Goal: Task Accomplishment & Management: Use online tool/utility

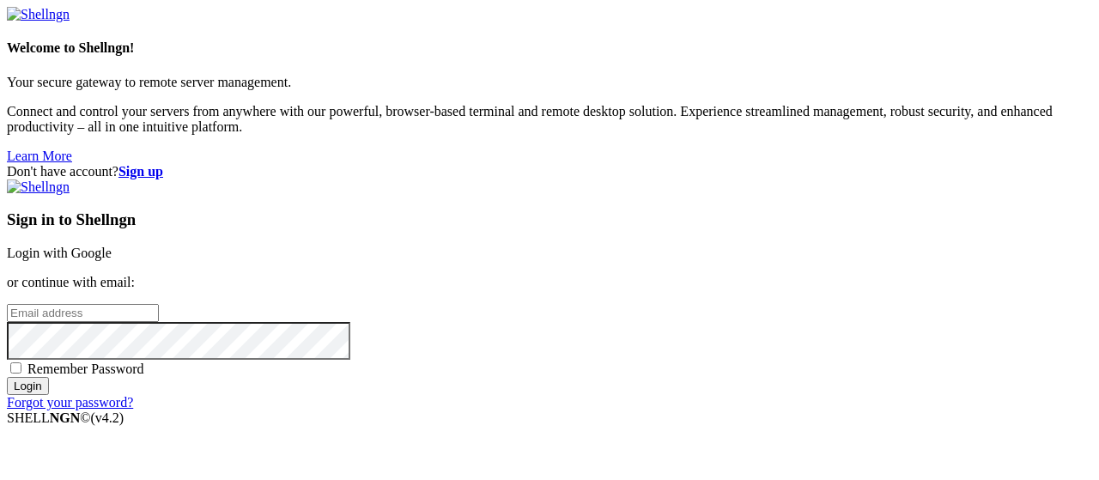
type input "root"
click at [112, 246] on link "Login with Google" at bounding box center [59, 253] width 105 height 15
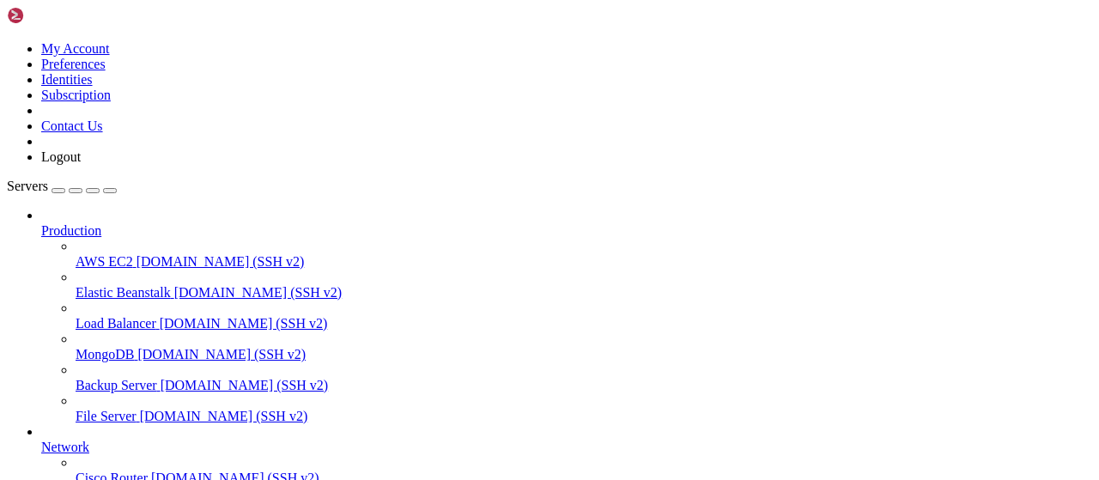
scroll to position [349, 0]
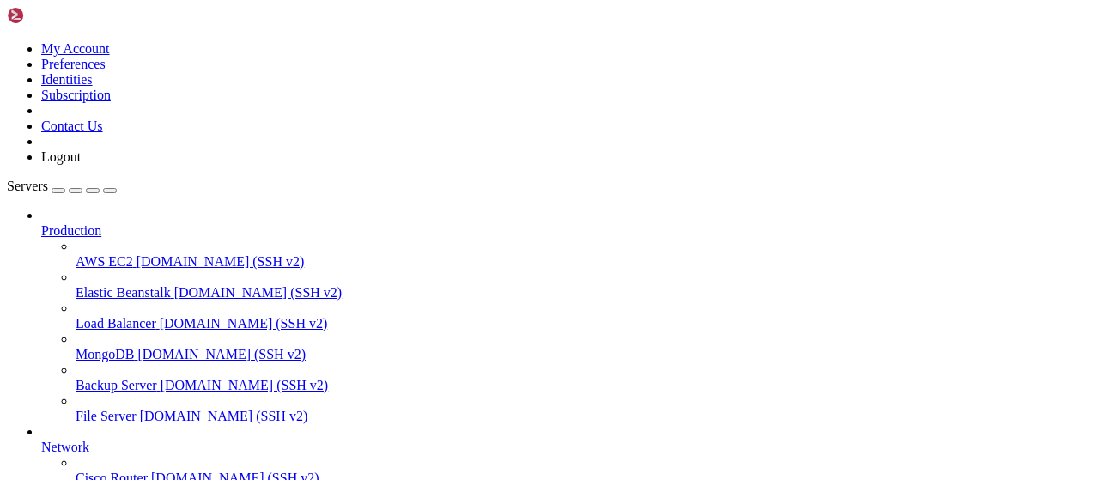
scroll to position [715, 0]
type input "/root/Piar-Flow"
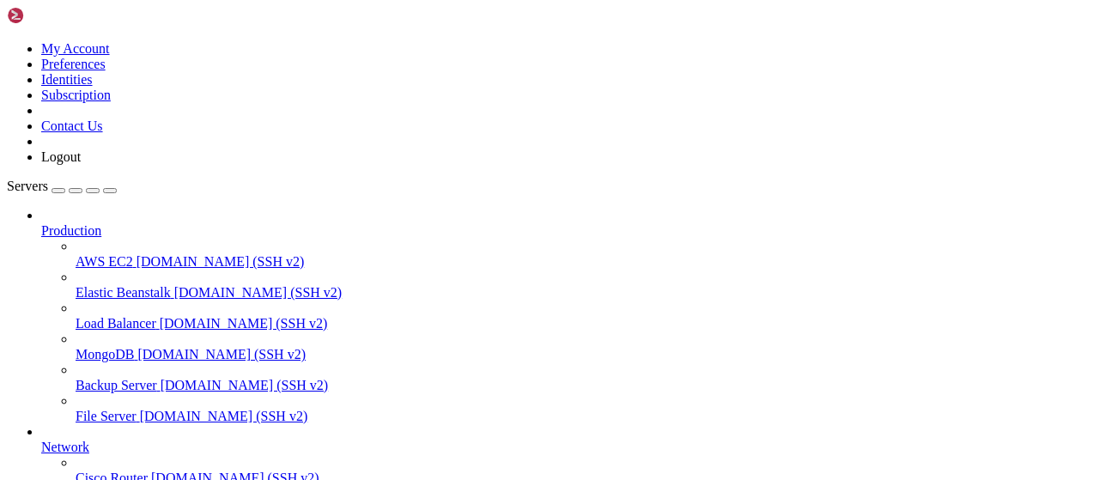
drag, startPoint x: 466, startPoint y: 441, endPoint x: 234, endPoint y: 198, distance: 335.3
type textarea "[TEST LOG] DEBUG: all_channels = []"
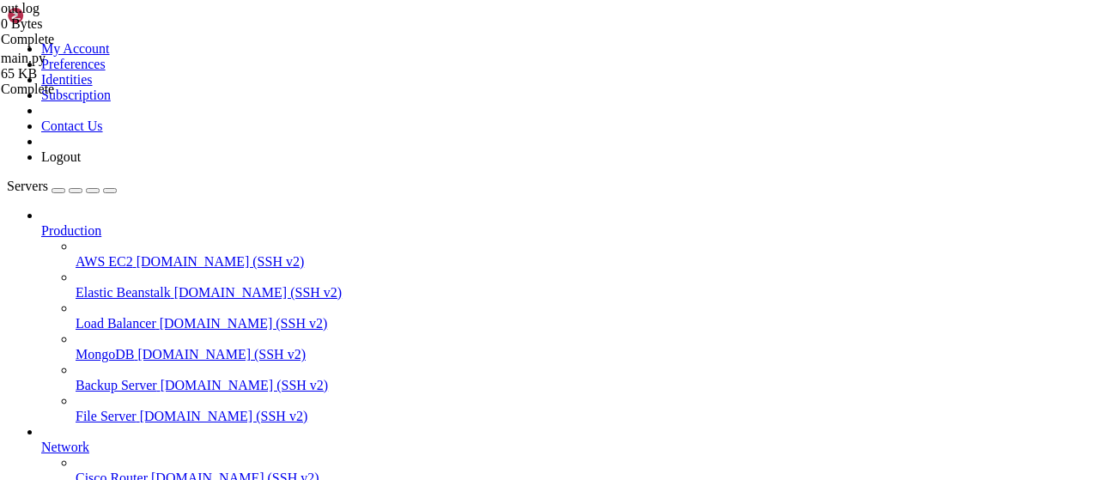
drag, startPoint x: 885, startPoint y: 444, endPoint x: 0, endPoint y: -54, distance: 1015.3
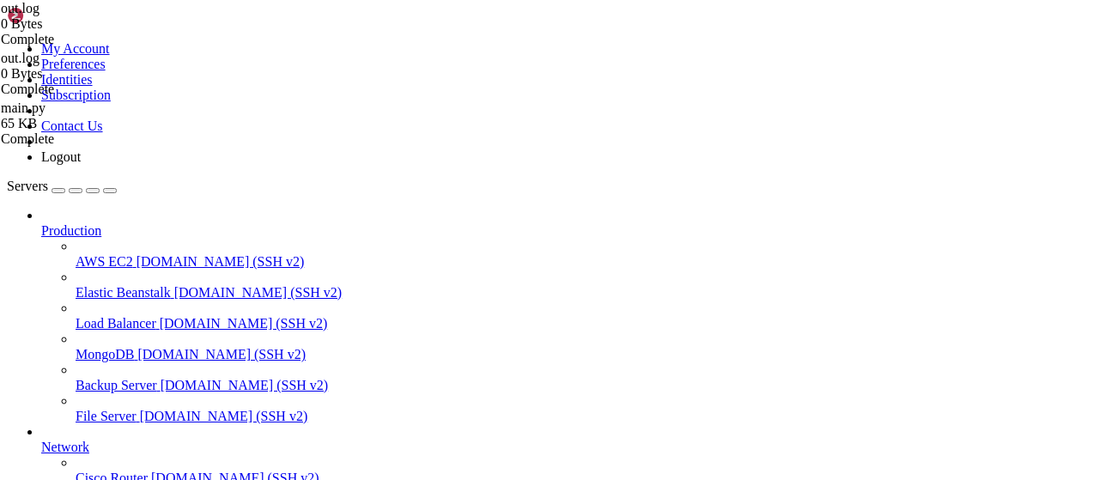
type textarea "[TEST LOG] DEBUG: Найдено 0 локальных каналов для чата -1002282518830 [TEST LOG…"
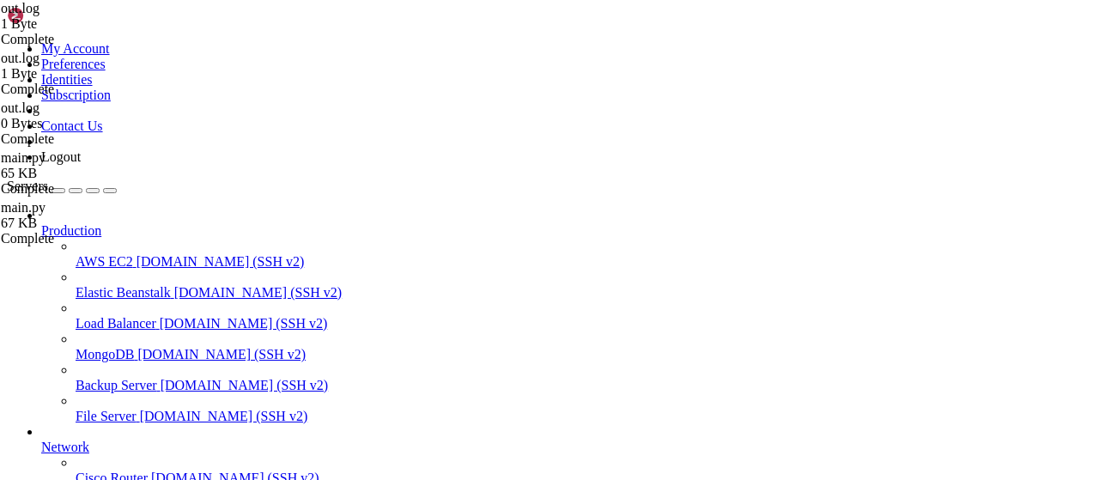
drag, startPoint x: 513, startPoint y: 353, endPoint x: 155, endPoint y: -54, distance: 541.7
type textarea "[TEST LOG] DEBUG: Нет каналов для начисления"
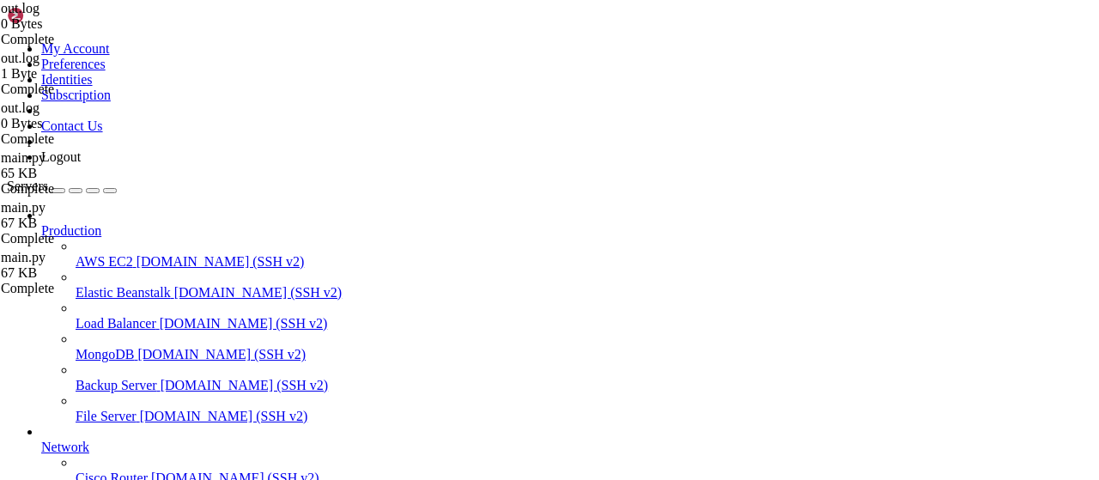
scroll to position [416, 0]
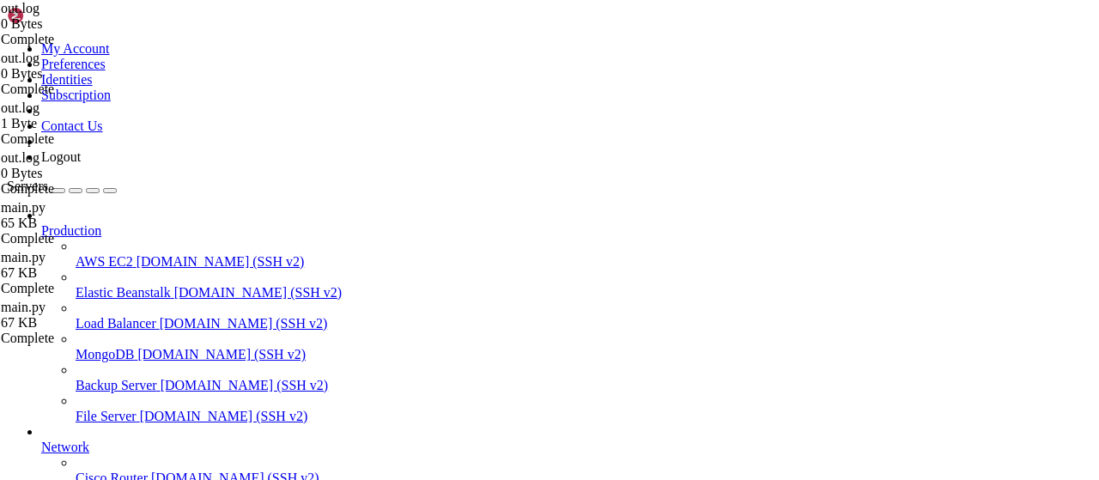
type textarea "[TEST LOG] DEBUG: Нет каналов для начисления"
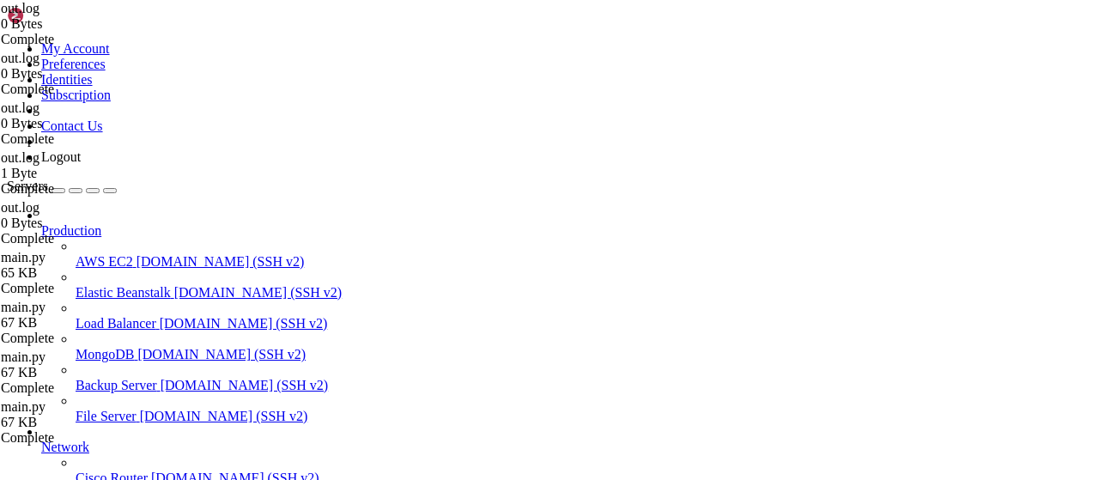
drag, startPoint x: 530, startPoint y: 317, endPoint x: 173, endPoint y: -25, distance: 494.5
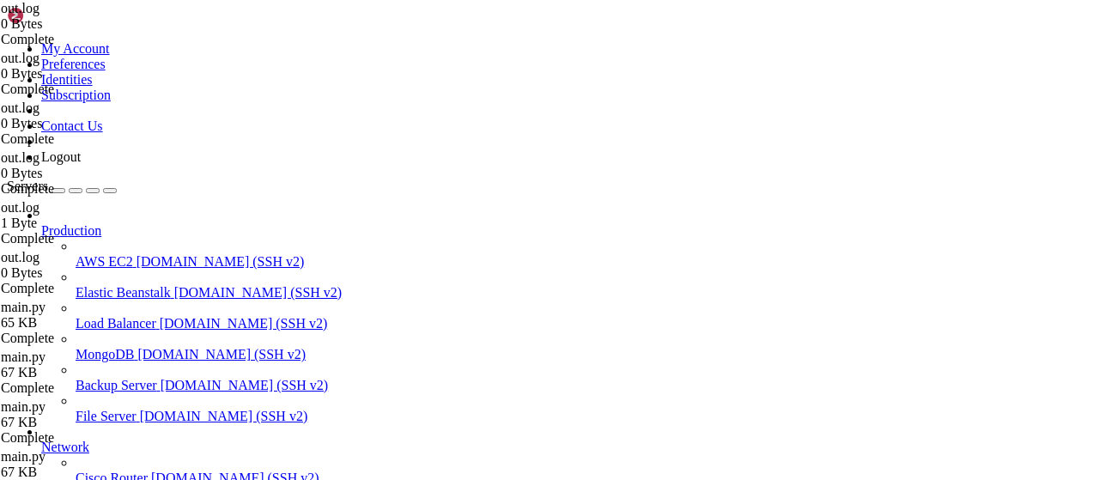
type textarea "[TEST LOG] DEBUG: Нет каналов для начисления"
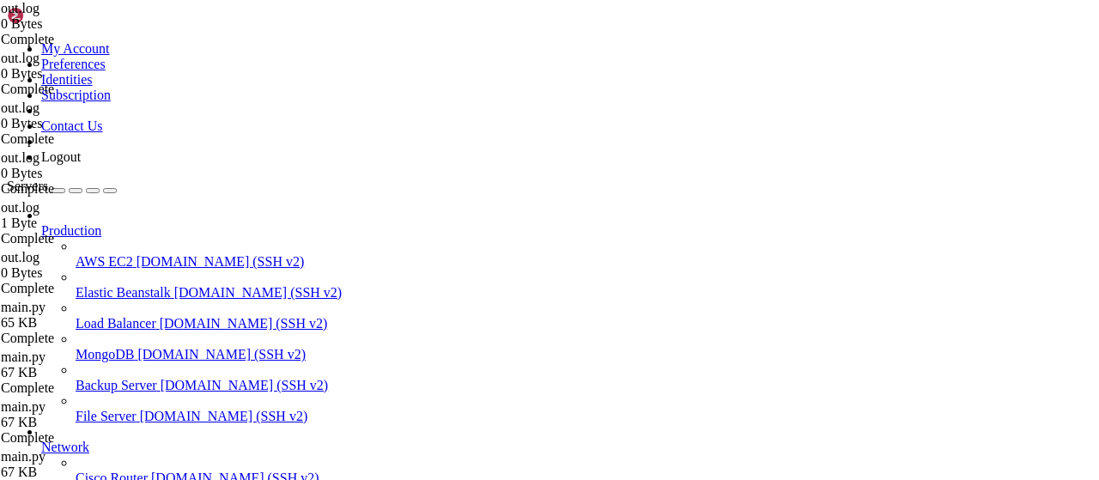
drag, startPoint x: 544, startPoint y: 364, endPoint x: 150, endPoint y: -51, distance: 571.7
type textarea "[TEST LOG] DEBUG: Все начисления завершены"
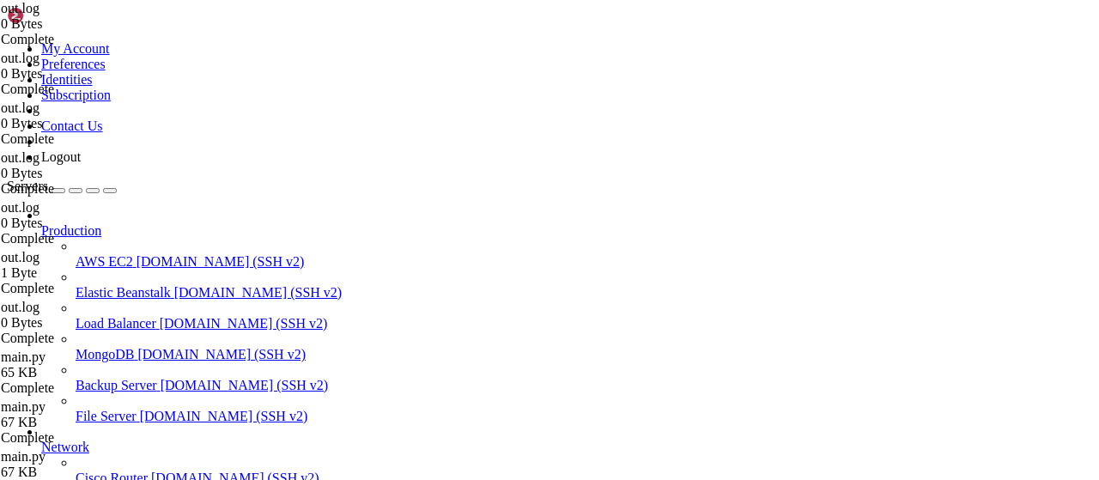
click at [261, 384] on div at bounding box center [549, 240] width 1099 height 480
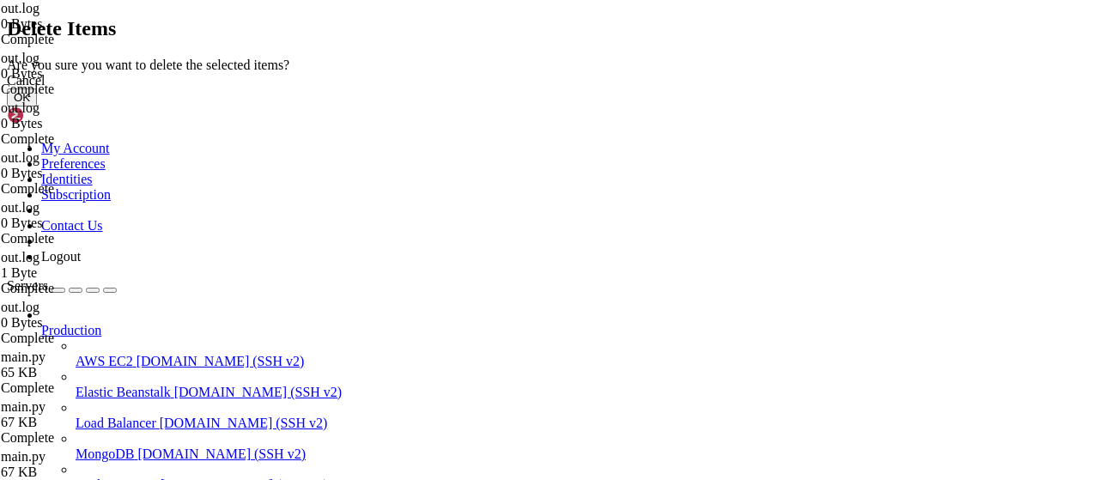
click at [37, 107] on button "OK" at bounding box center [22, 97] width 30 height 18
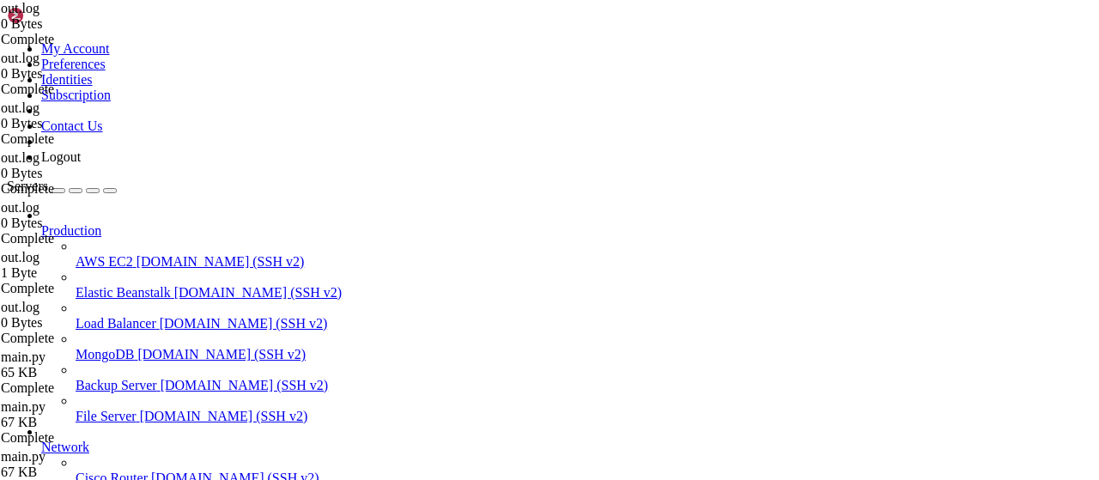
drag, startPoint x: 222, startPoint y: 9, endPoint x: 266, endPoint y: 27, distance: 47.4
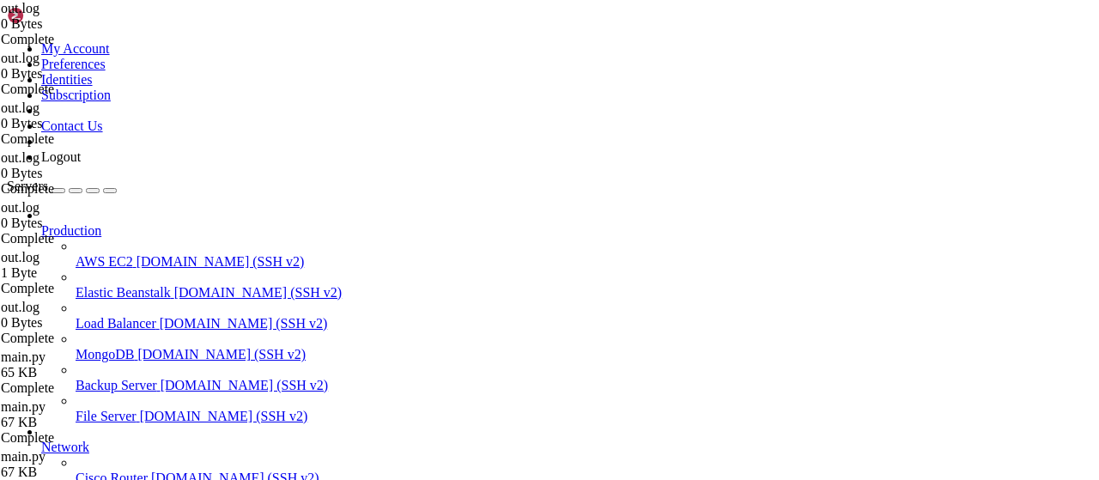
type textarea "[TEST LOG] DEBUG: Все начисления завершены"
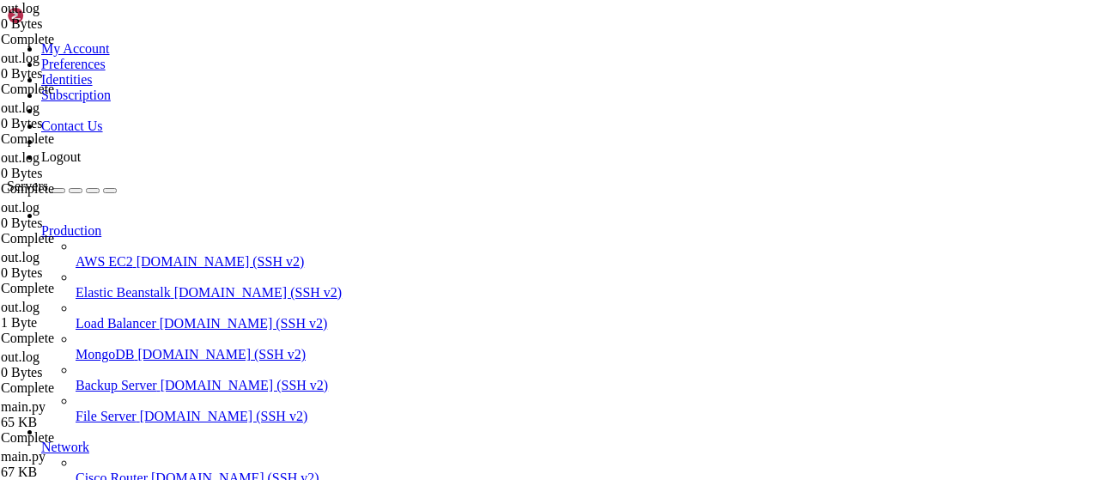
scroll to position [115, 0]
drag, startPoint x: 509, startPoint y: 396, endPoint x: 144, endPoint y: -16, distance: 550.7
type textarea "[TEST LOG] DEBUG: Все начисления завершены"
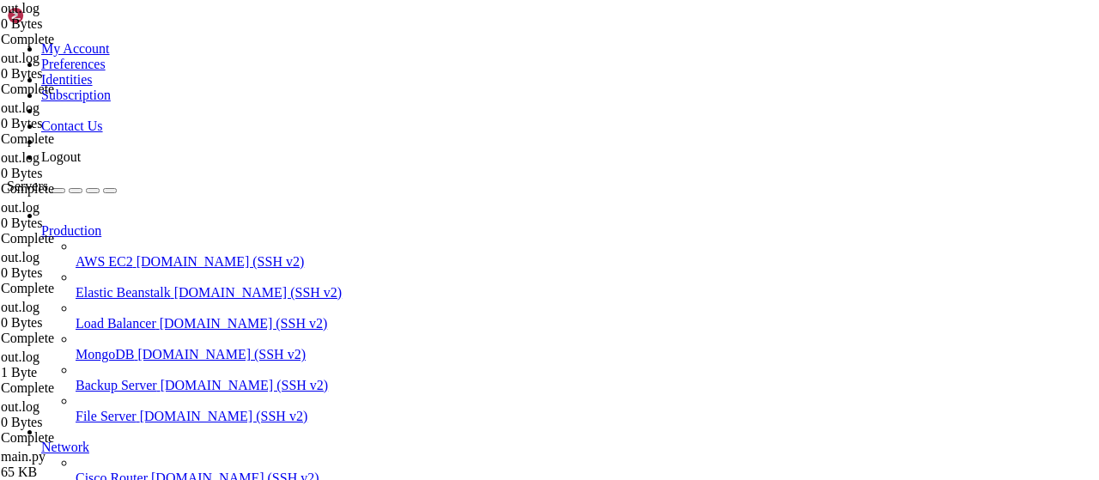
scroll to position [115, 0]
drag, startPoint x: 544, startPoint y: 407, endPoint x: 106, endPoint y: 33, distance: 576.3
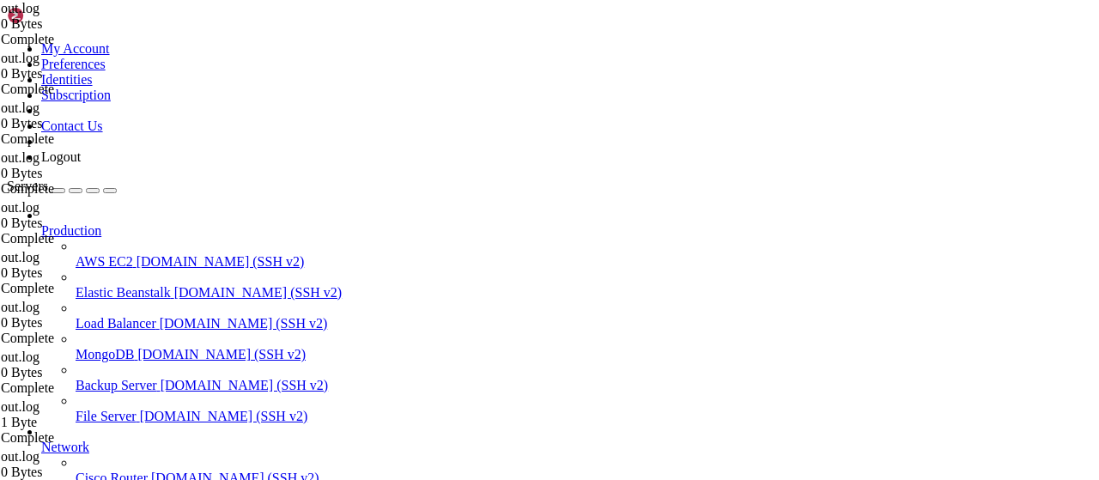
type textarea "[TEST LOG] DEBUG: Найдено 0 локальных каналов для чата -1002282518830 [TEST LOG…"
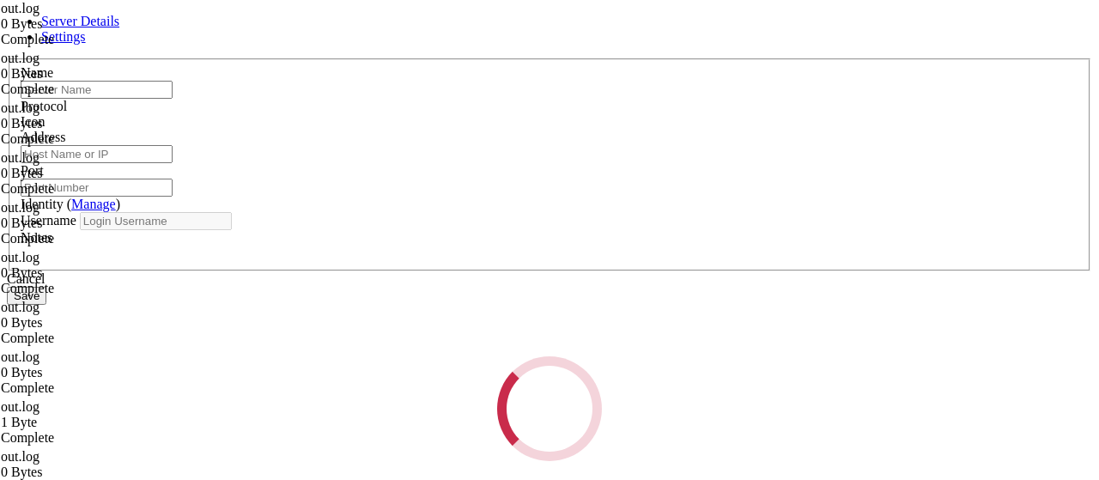
type input "apibypass"
type input "[TECHNICAL_ID]"
type input "22"
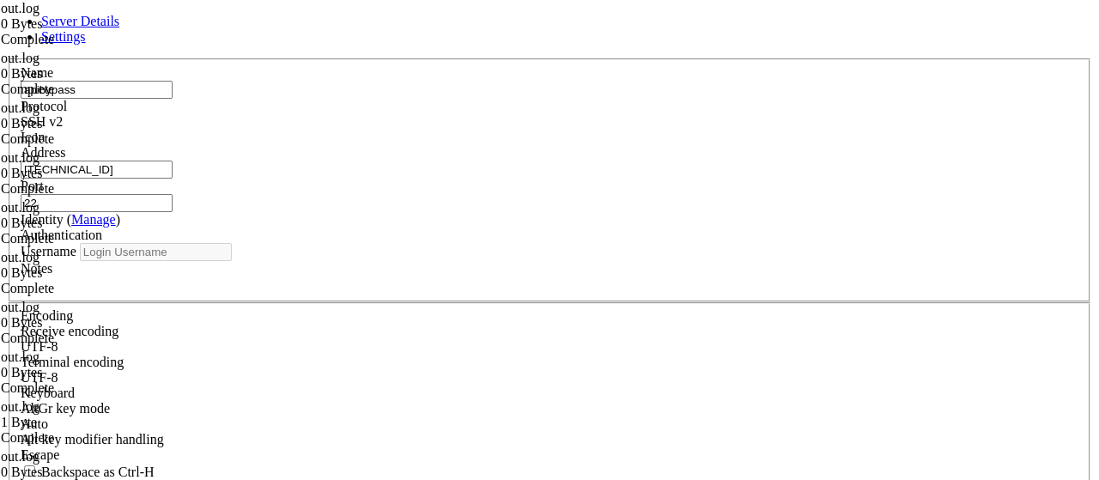
type input "root"
